Goal: Find specific page/section: Find specific page/section

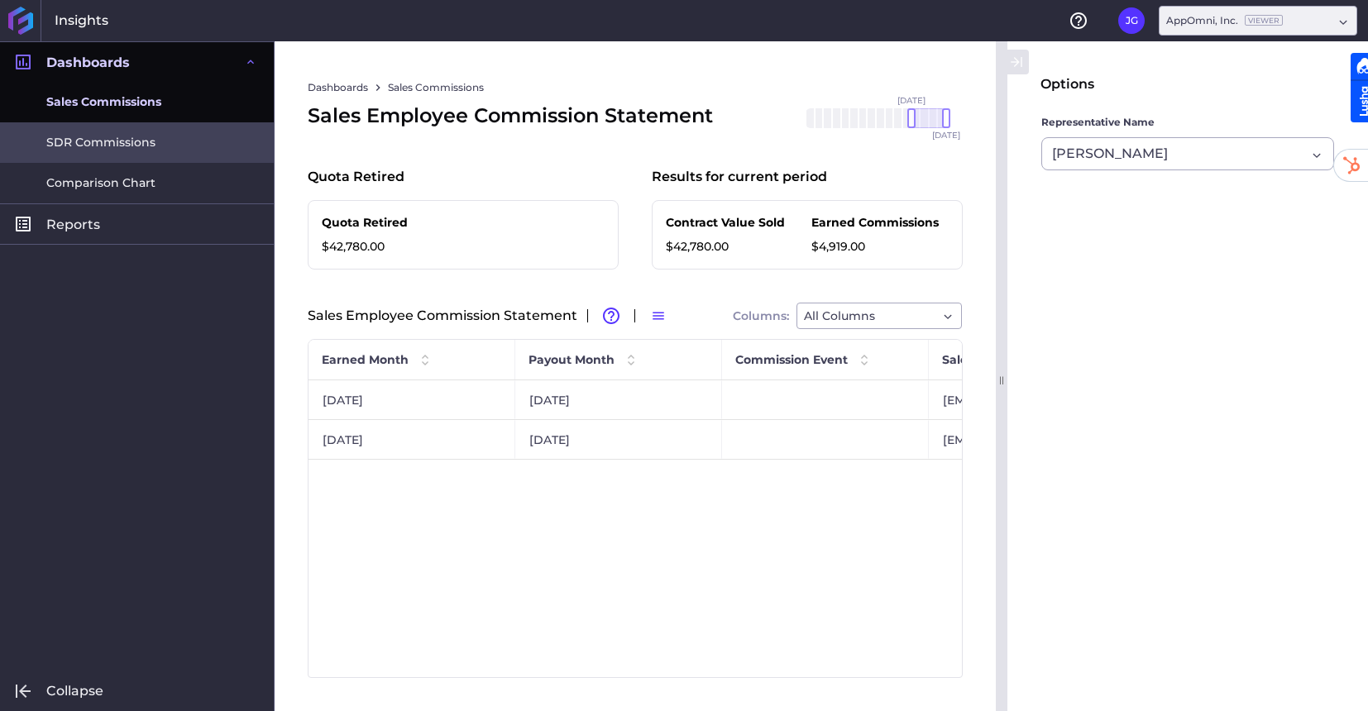
click at [157, 128] on link "SDR Commissions" at bounding box center [137, 142] width 274 height 41
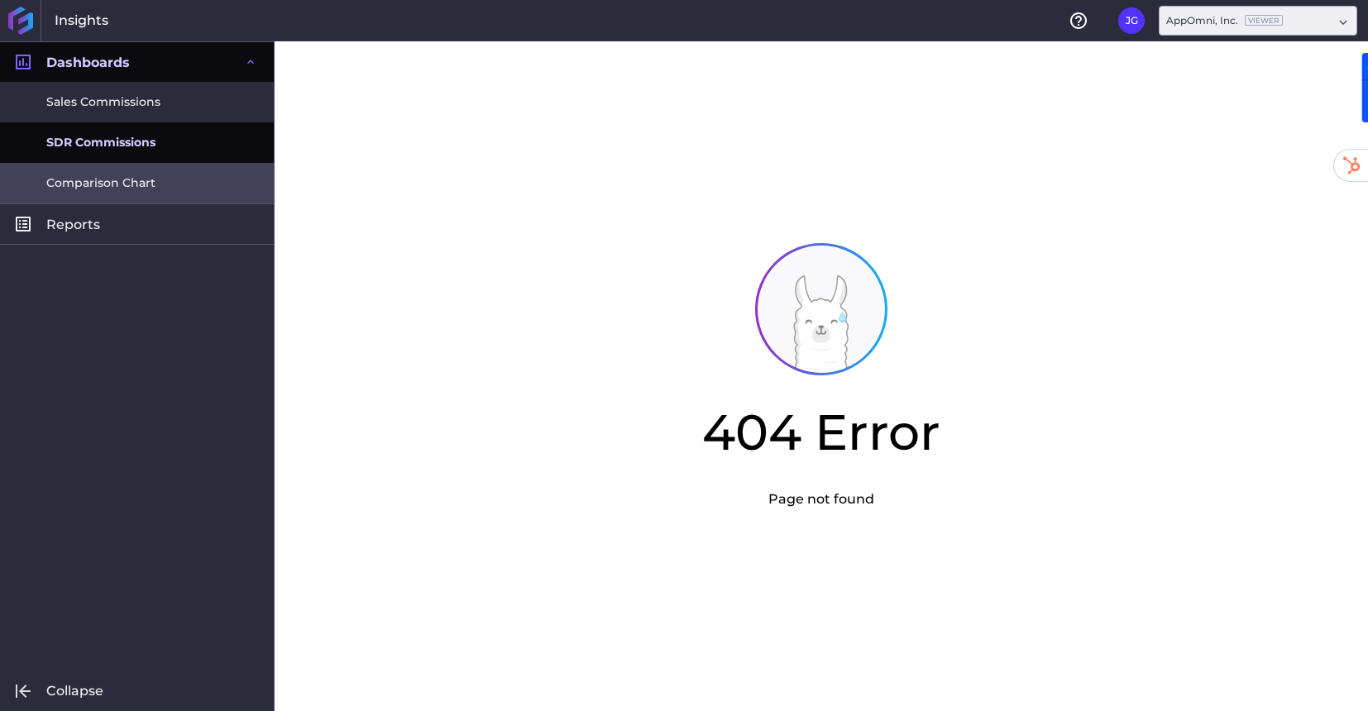
click at [146, 183] on span "Comparison Chart" at bounding box center [100, 183] width 109 height 17
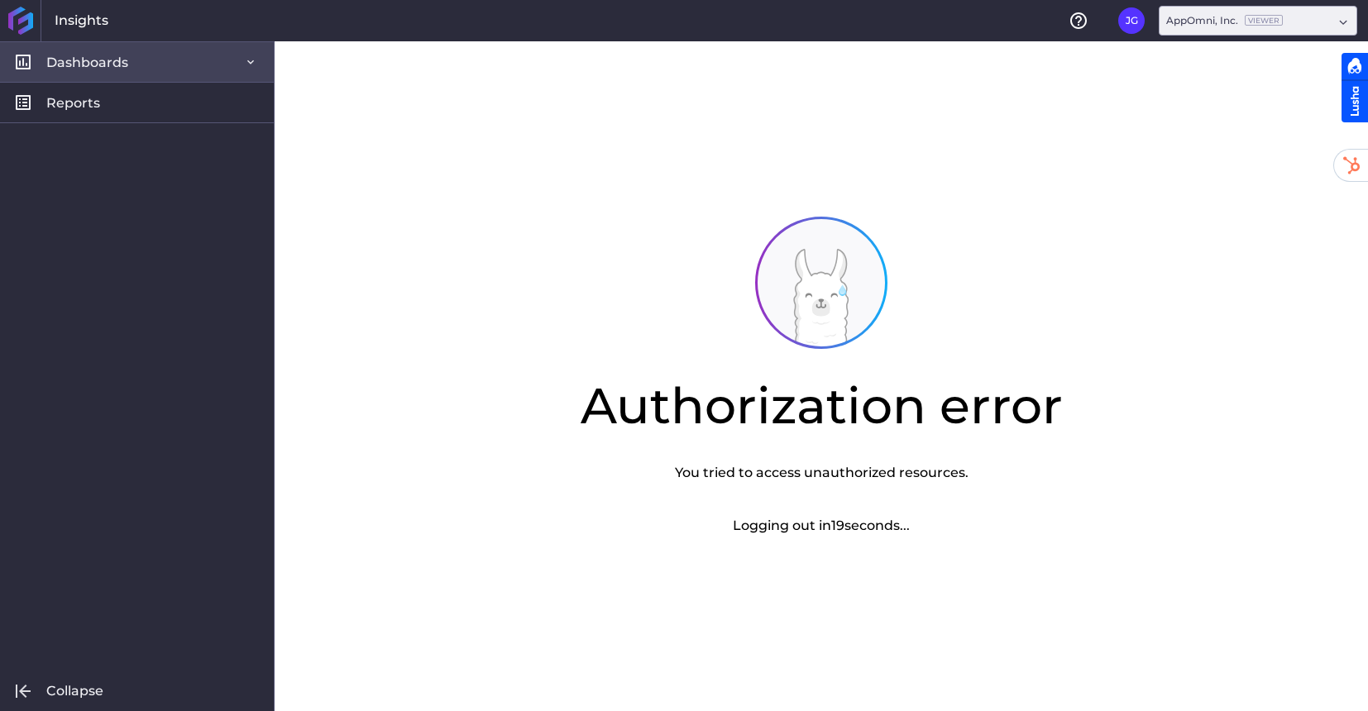
click at [132, 61] on link "Dashboards" at bounding box center [137, 61] width 274 height 41
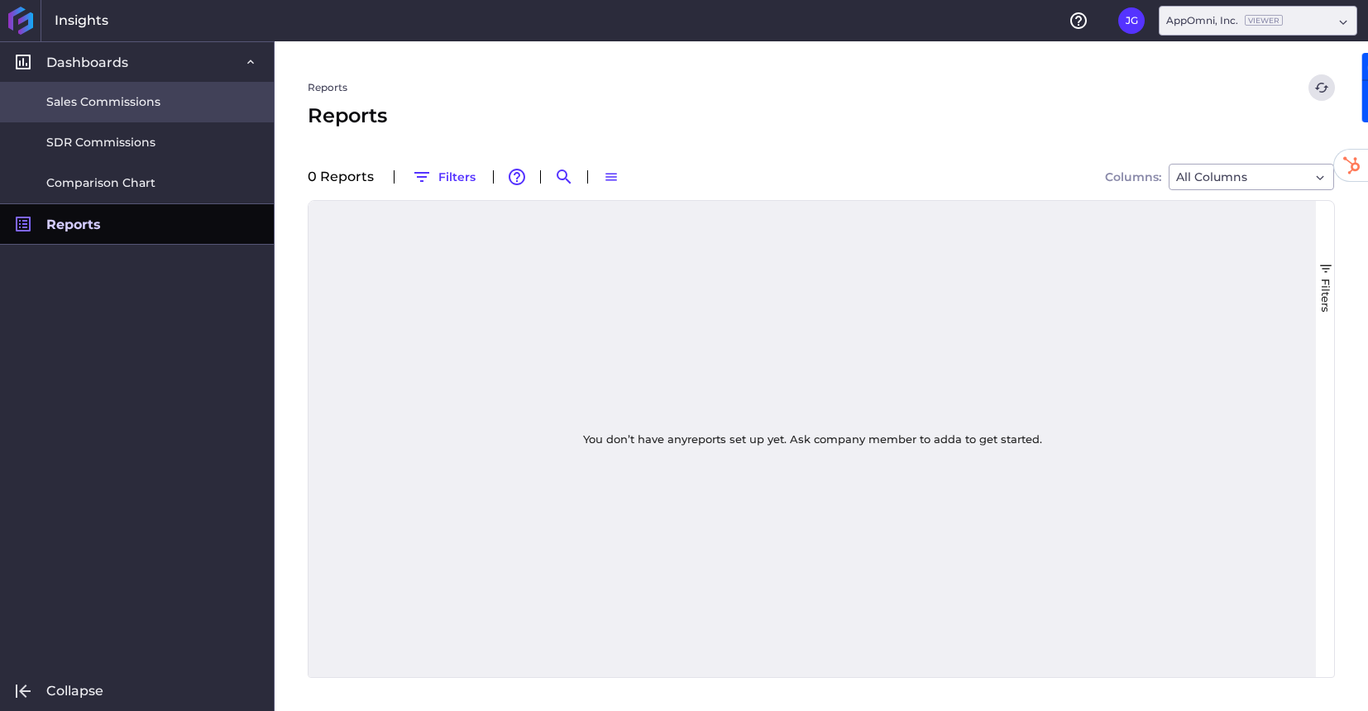
click at [104, 100] on span "Sales Commissions" at bounding box center [103, 101] width 114 height 17
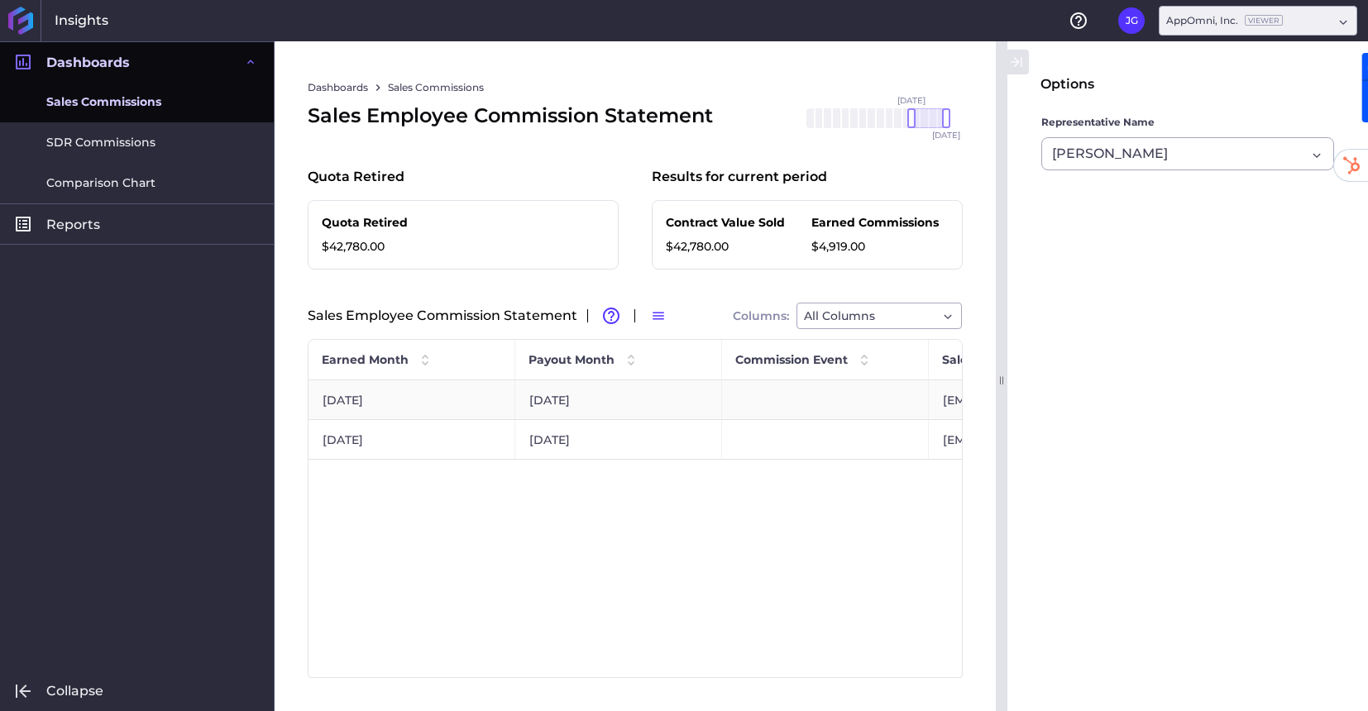
scroll to position [0, 221]
